Goal: Information Seeking & Learning: Find specific fact

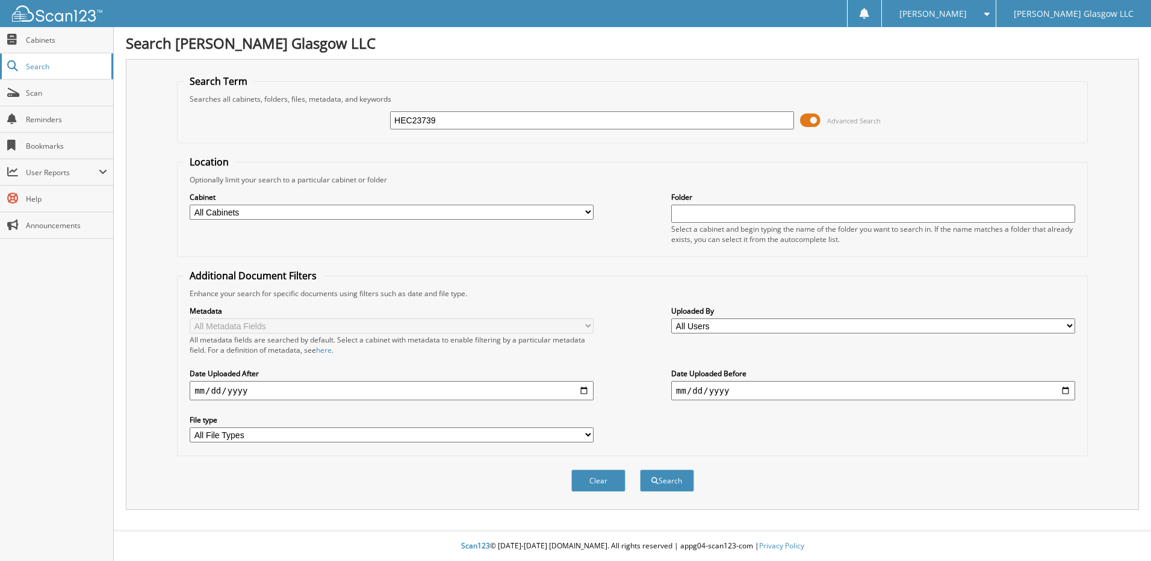
type input "HEC23739"
click at [640, 469] on button "Search" at bounding box center [667, 480] width 54 height 22
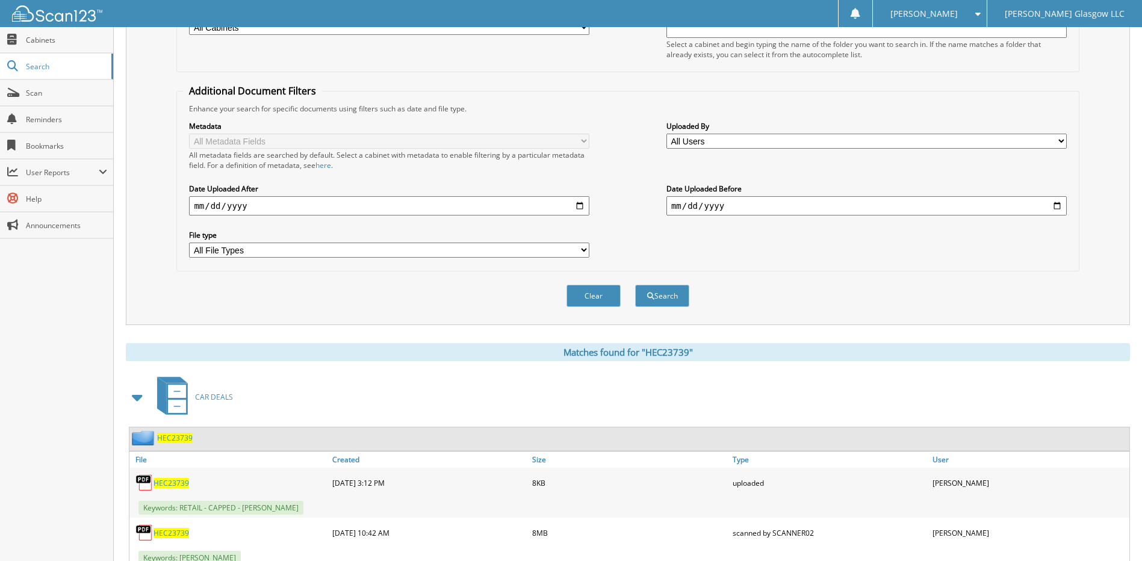
scroll to position [229, 0]
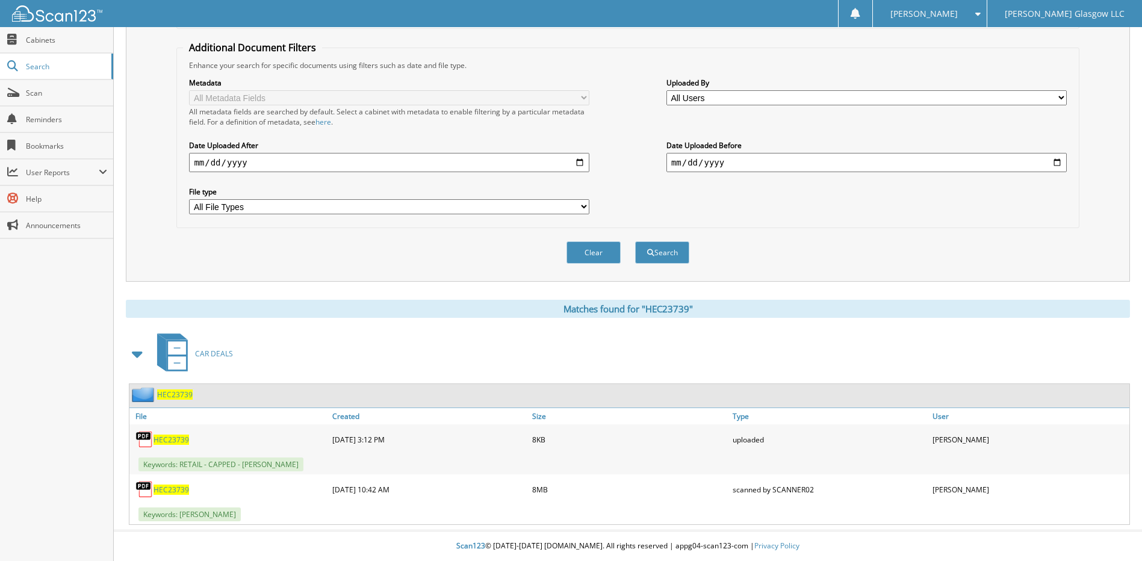
click at [635, 241] on button "Search" at bounding box center [662, 252] width 54 height 22
